Goal: Task Accomplishment & Management: Complete application form

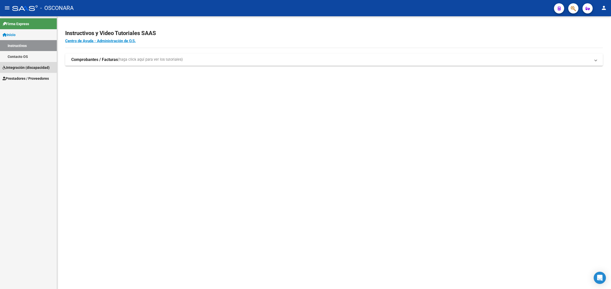
click at [19, 66] on span "Integración (discapacidad)" at bounding box center [26, 68] width 47 height 6
click at [15, 56] on link "Certificado Discapacidad" at bounding box center [28, 56] width 57 height 11
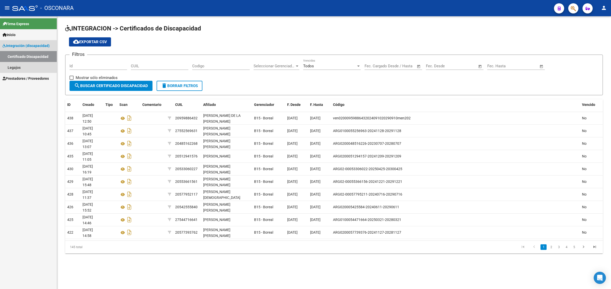
click at [15, 42] on link "Integración (discapacidad)" at bounding box center [28, 45] width 57 height 11
click at [16, 55] on span "Prestadores / Proveedores" at bounding box center [26, 57] width 46 height 6
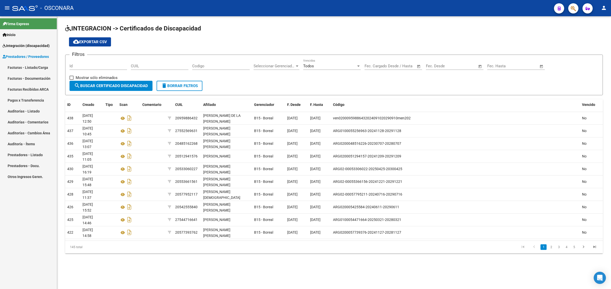
click at [19, 78] on link "Facturas - Documentación" at bounding box center [28, 78] width 57 height 11
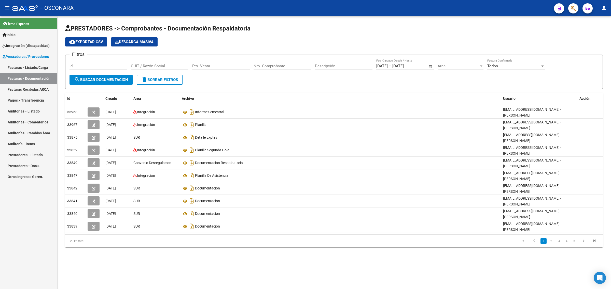
click at [37, 62] on link "Facturas - Listado/Carga" at bounding box center [28, 67] width 57 height 11
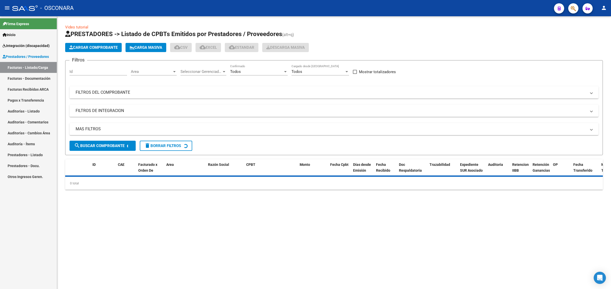
click at [183, 89] on mat-expansion-panel-header "FILTROS DEL COMPROBANTE" at bounding box center [333, 92] width 529 height 12
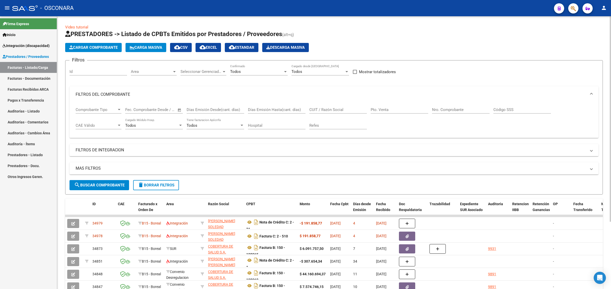
click at [329, 112] on div "CUIT / Razón Social" at bounding box center [337, 108] width 57 height 11
paste input "929090"
click at [314, 106] on div "929090 CUIT / Razón Social" at bounding box center [337, 108] width 57 height 11
click at [312, 109] on input "929090" at bounding box center [337, 110] width 57 height 5
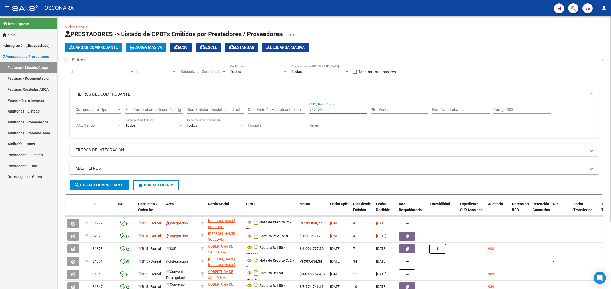
click at [312, 109] on input "929090" at bounding box center [337, 110] width 57 height 5
paste input "27390102963"
type input "27390102963"
click at [108, 190] on form "Filtros Id Area Area Seleccionar Gerenciador Seleccionar Gerenciador Todos Conf…" at bounding box center [333, 127] width 537 height 135
click at [111, 184] on span "search Buscar Comprobante" at bounding box center [99, 185] width 50 height 5
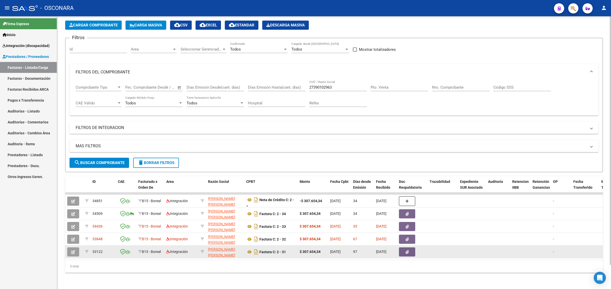
click at [74, 251] on icon "button" at bounding box center [73, 253] width 4 height 4
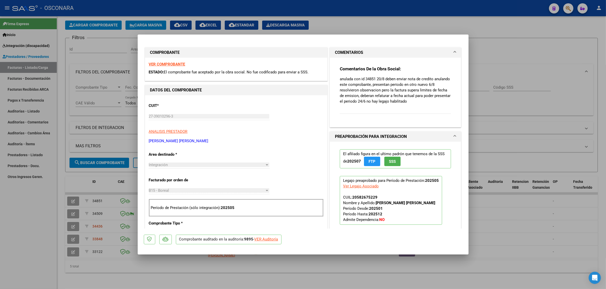
click at [98, 199] on div at bounding box center [303, 144] width 606 height 289
type input "$ 0,00"
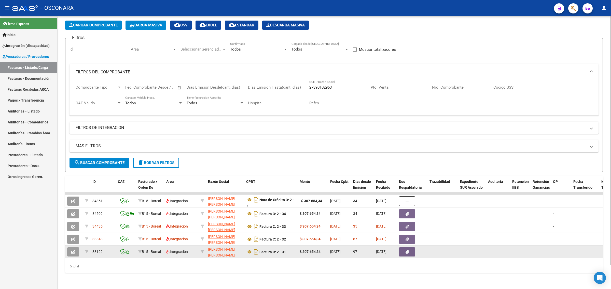
click at [74, 251] on icon "button" at bounding box center [73, 253] width 4 height 4
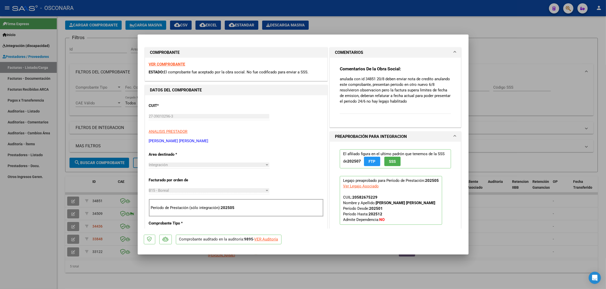
click at [83, 204] on div at bounding box center [303, 144] width 606 height 289
type input "$ 0,00"
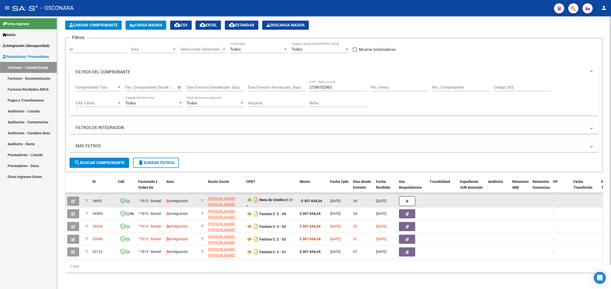
click at [74, 200] on icon "button" at bounding box center [73, 202] width 4 height 4
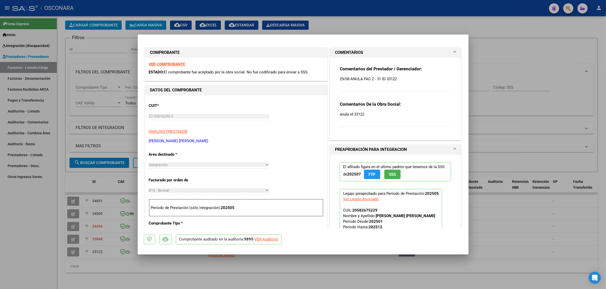
click at [513, 173] on div at bounding box center [303, 144] width 606 height 289
type input "$ 0,00"
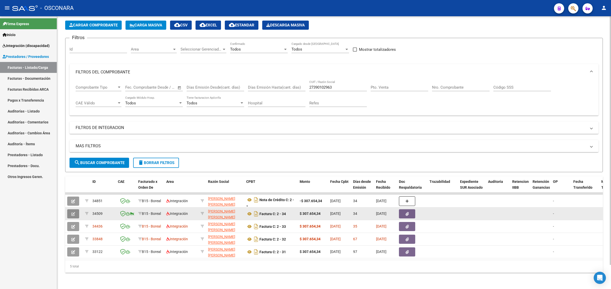
click at [76, 210] on button "button" at bounding box center [73, 214] width 12 height 9
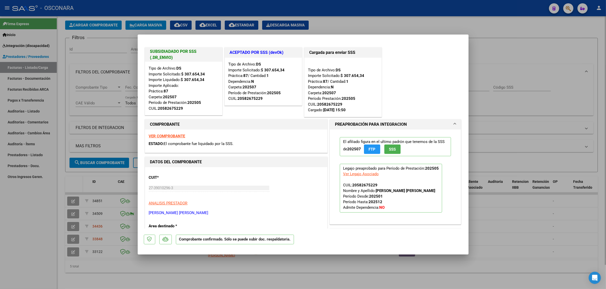
click at [81, 175] on div at bounding box center [303, 144] width 606 height 289
type input "$ 0,00"
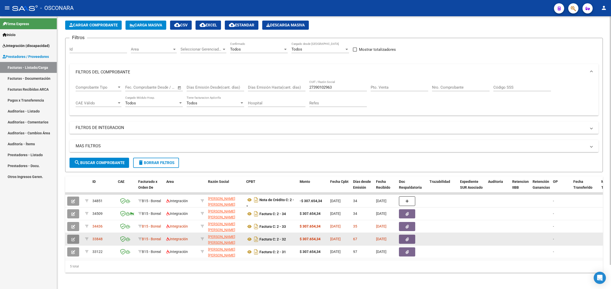
click at [76, 235] on button "button" at bounding box center [73, 239] width 12 height 9
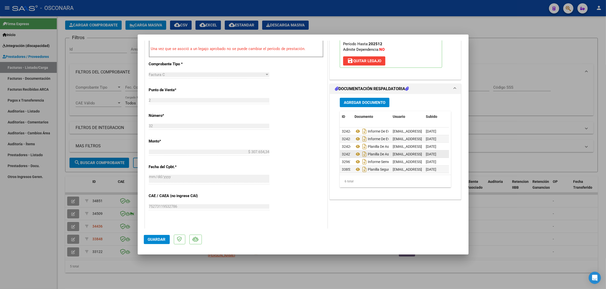
scroll to position [5, 0]
click at [356, 167] on icon at bounding box center [357, 170] width 7 height 6
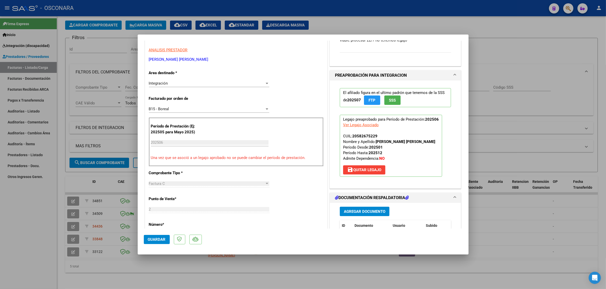
scroll to position [0, 0]
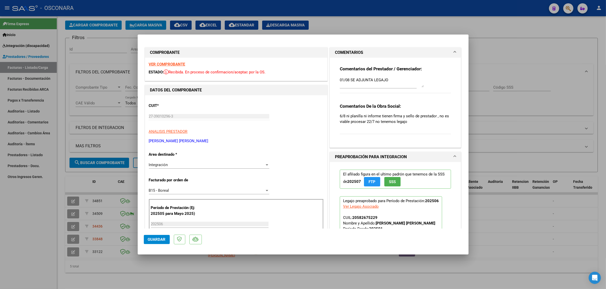
click at [487, 88] on div at bounding box center [303, 144] width 606 height 289
type input "$ 0,00"
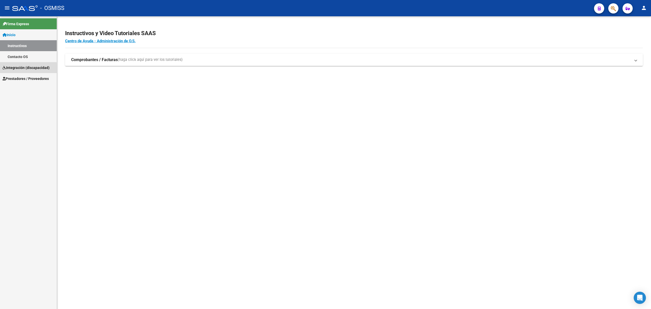
click at [26, 69] on span "Integración (discapacidad)" at bounding box center [26, 68] width 47 height 6
click at [20, 34] on link "Inicio" at bounding box center [28, 34] width 57 height 11
click at [21, 78] on span "Prestadores / Proveedores" at bounding box center [26, 79] width 46 height 6
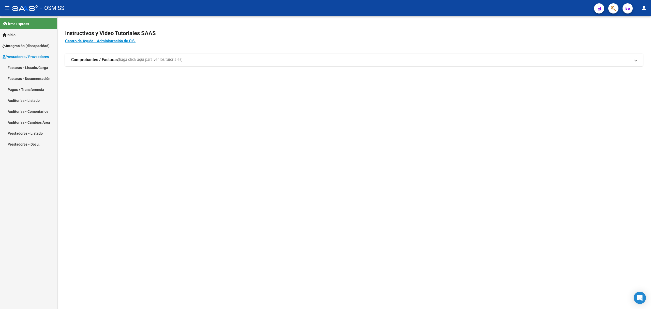
click at [25, 66] on link "Facturas - Listado/Carga" at bounding box center [28, 67] width 57 height 11
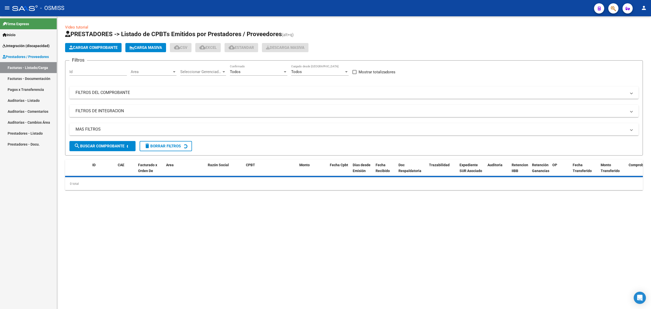
click at [251, 99] on div "Filtros Id Area Area Seleccionar Gerenciador Seleccionar Gerenciador Todos Conf…" at bounding box center [353, 103] width 569 height 76
click at [256, 93] on mat-panel-title "FILTROS DEL COMPROBANTE" at bounding box center [351, 93] width 551 height 6
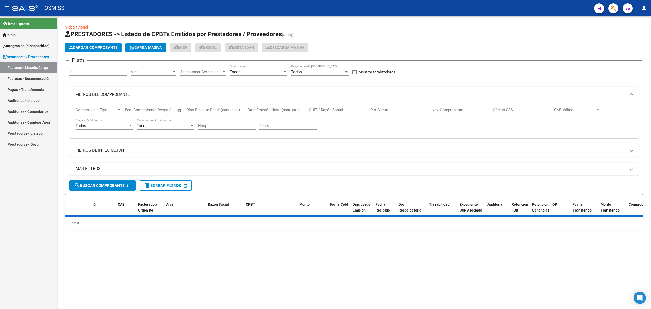
click at [328, 108] on input "CUIT / Razón Social" at bounding box center [337, 110] width 57 height 5
paste input "27396232338"
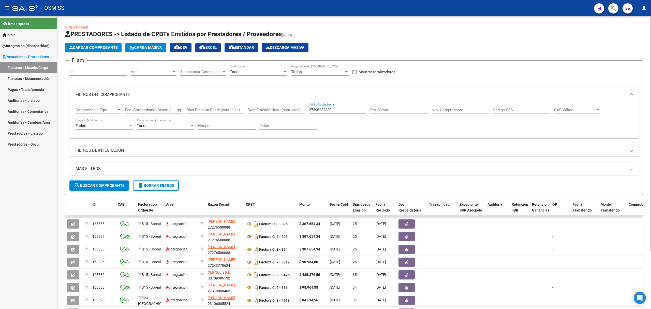
type input "27396232338"
click at [118, 182] on button "search Buscar Comprobante" at bounding box center [99, 185] width 60 height 10
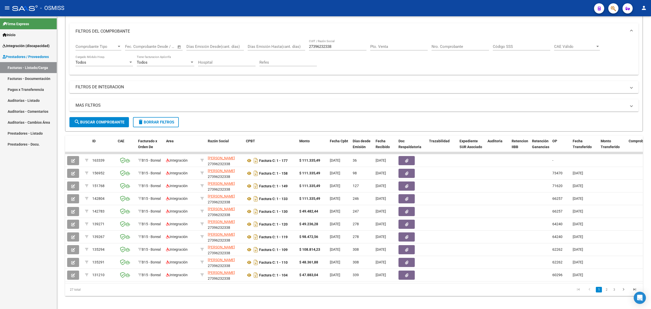
scroll to position [72, 0]
